Goal: Find specific page/section: Find specific page/section

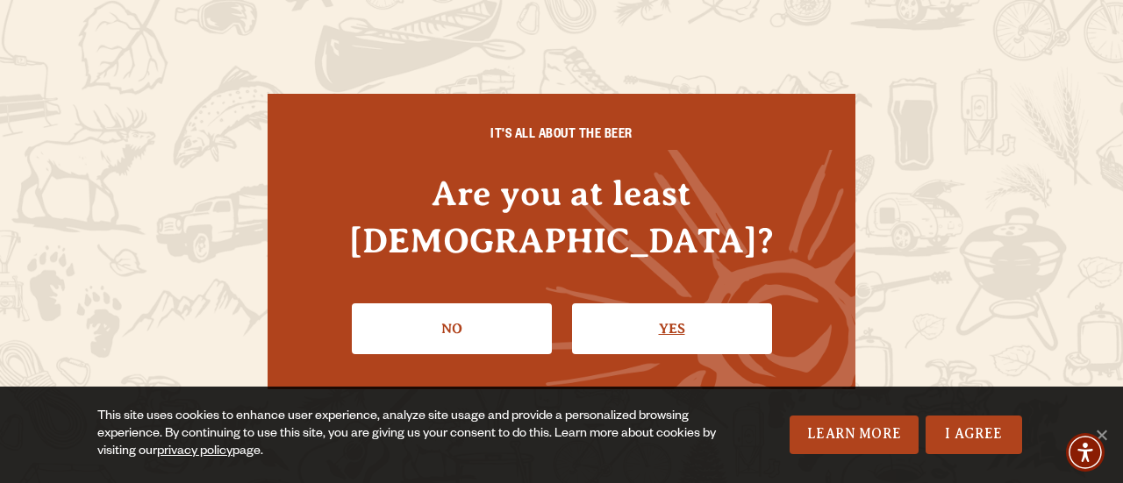
click at [653, 307] on link "Yes" at bounding box center [672, 328] width 200 height 51
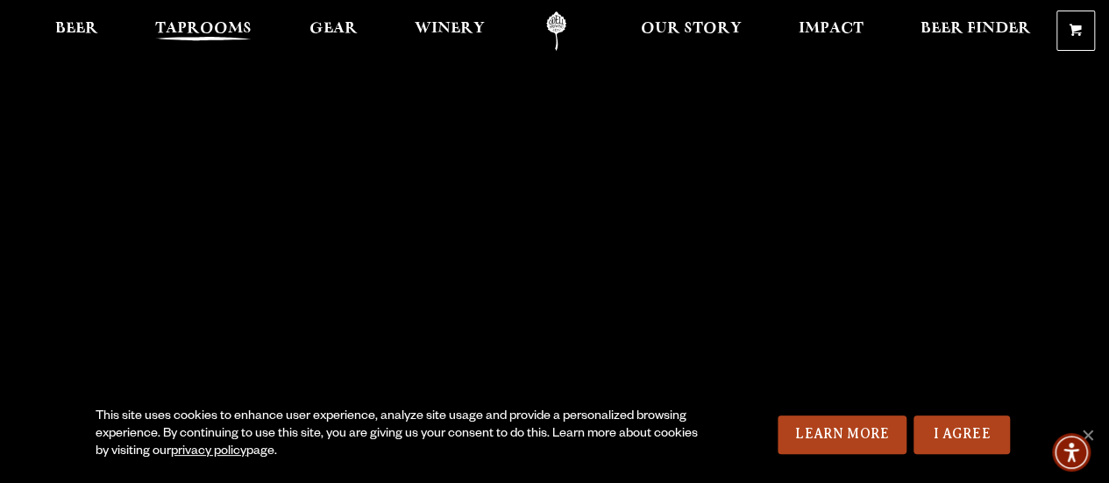
click at [188, 32] on span "Taprooms" at bounding box center [203, 29] width 96 height 14
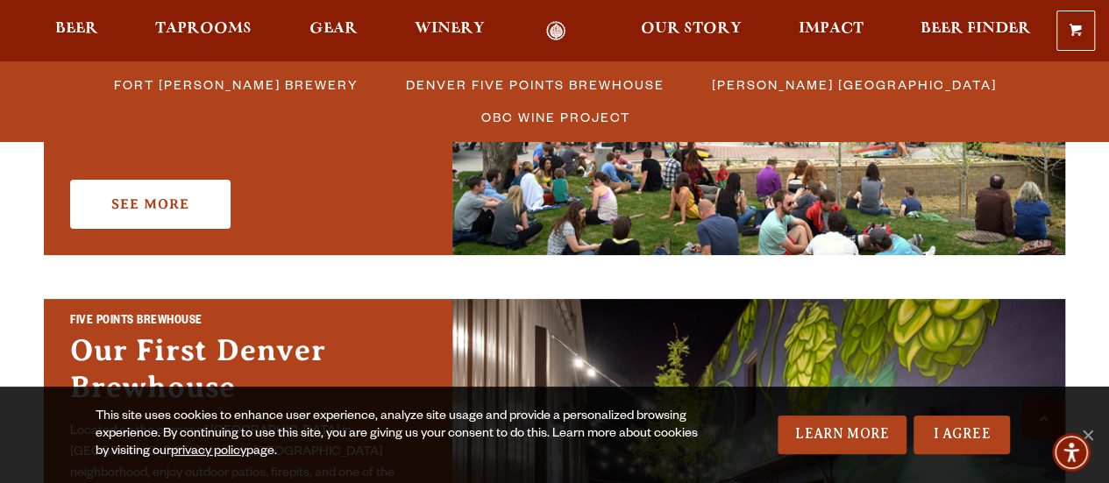
scroll to position [539, 0]
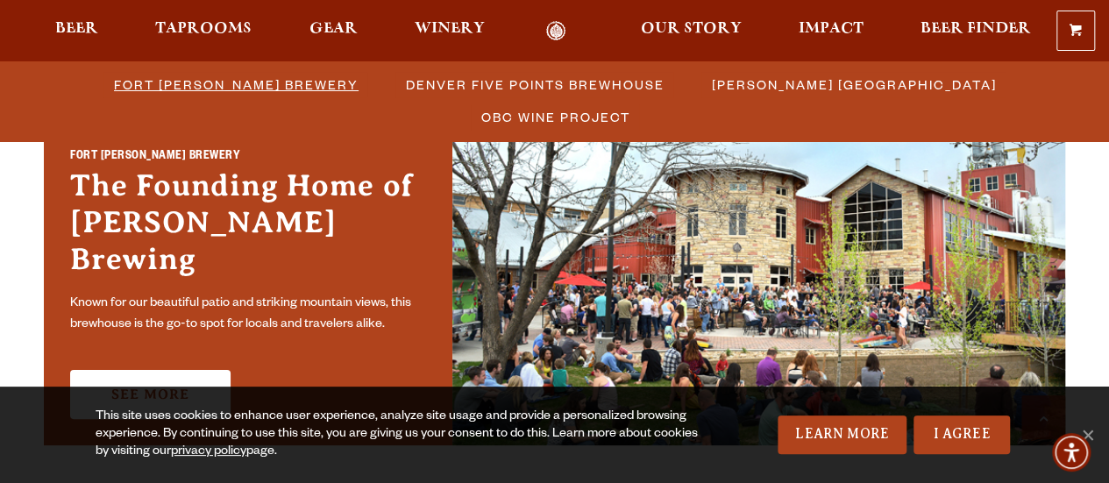
click at [117, 82] on span "Fort [PERSON_NAME] Brewery" at bounding box center [236, 84] width 245 height 25
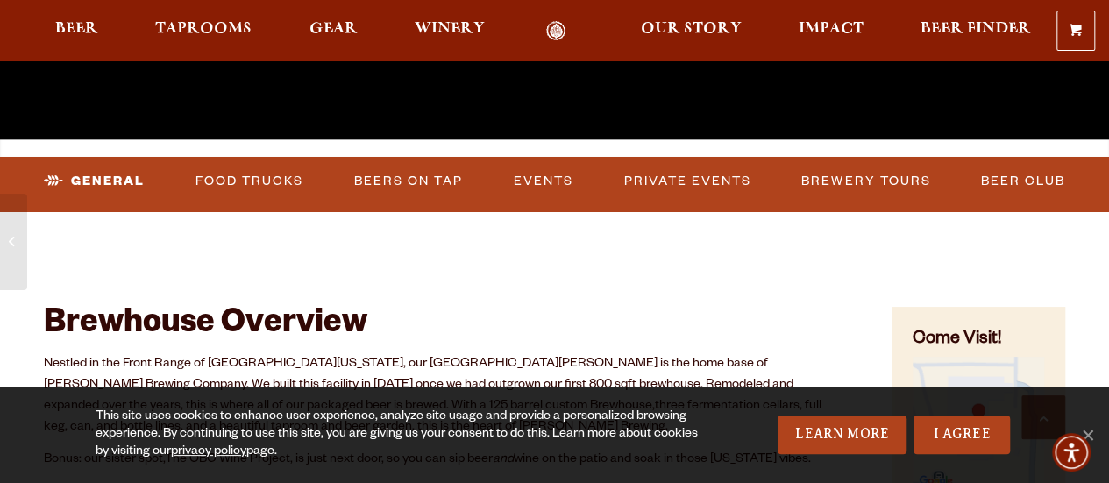
scroll to position [467, 0]
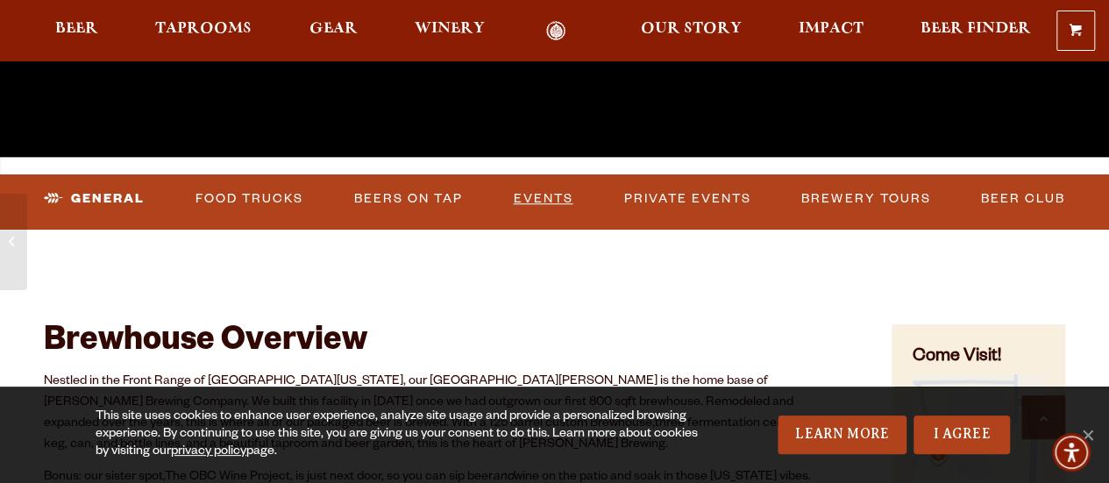
click at [538, 189] on link "Events" at bounding box center [544, 199] width 74 height 40
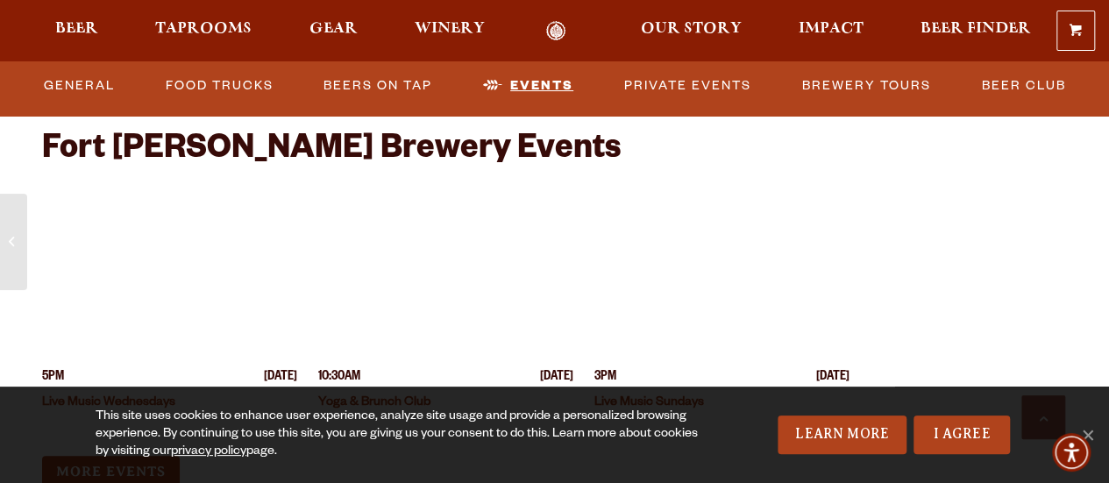
scroll to position [6943, 0]
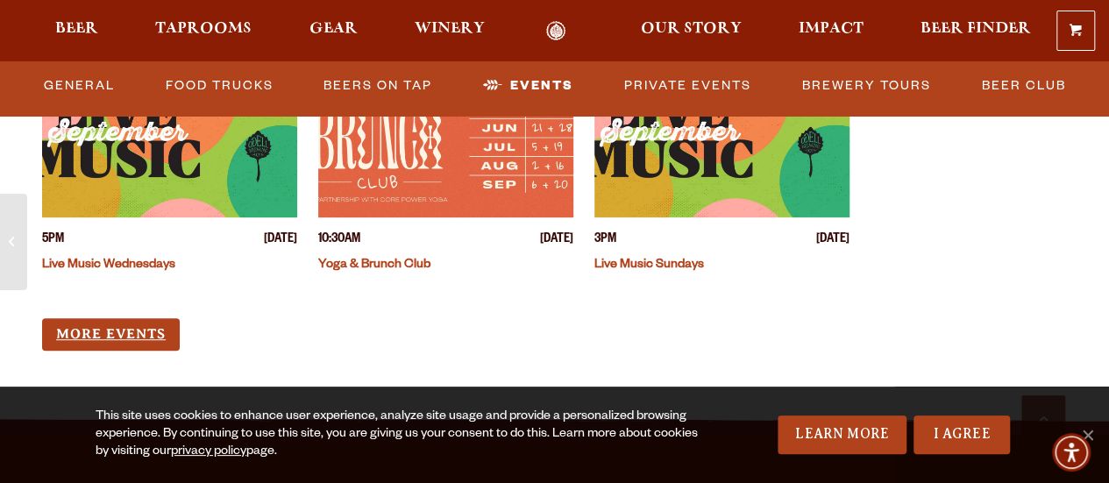
click at [124, 318] on link "More Events" at bounding box center [111, 334] width 138 height 32
